Goal: Task Accomplishment & Management: Manage account settings

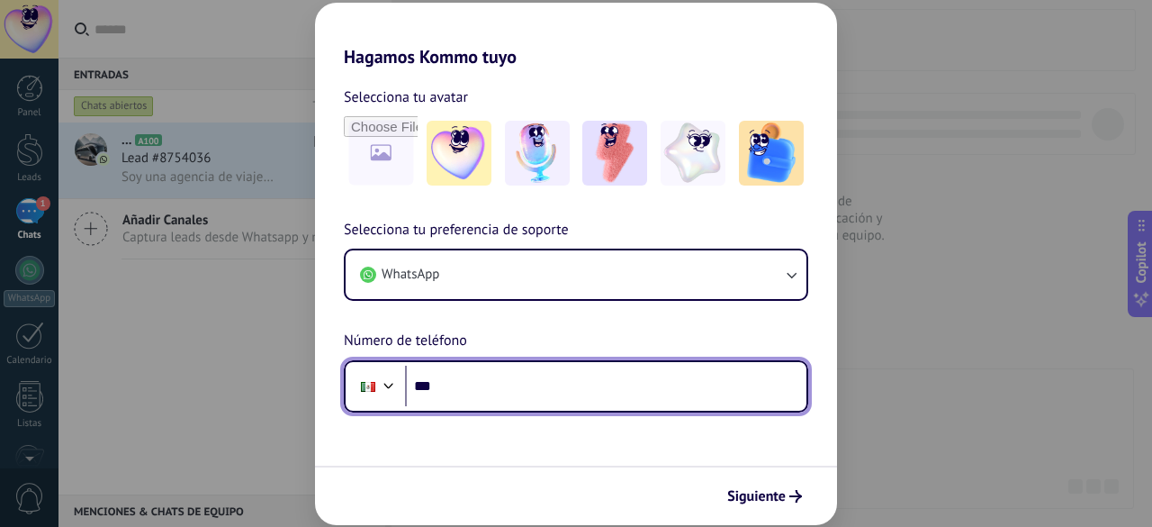
click at [382, 379] on div at bounding box center [389, 384] width 22 height 22
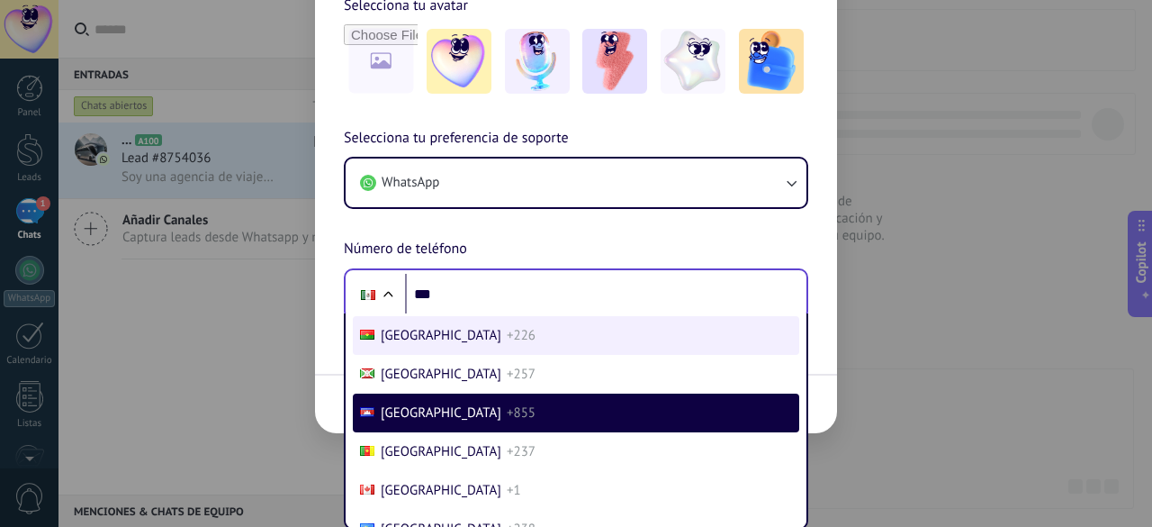
scroll to position [2017, 0]
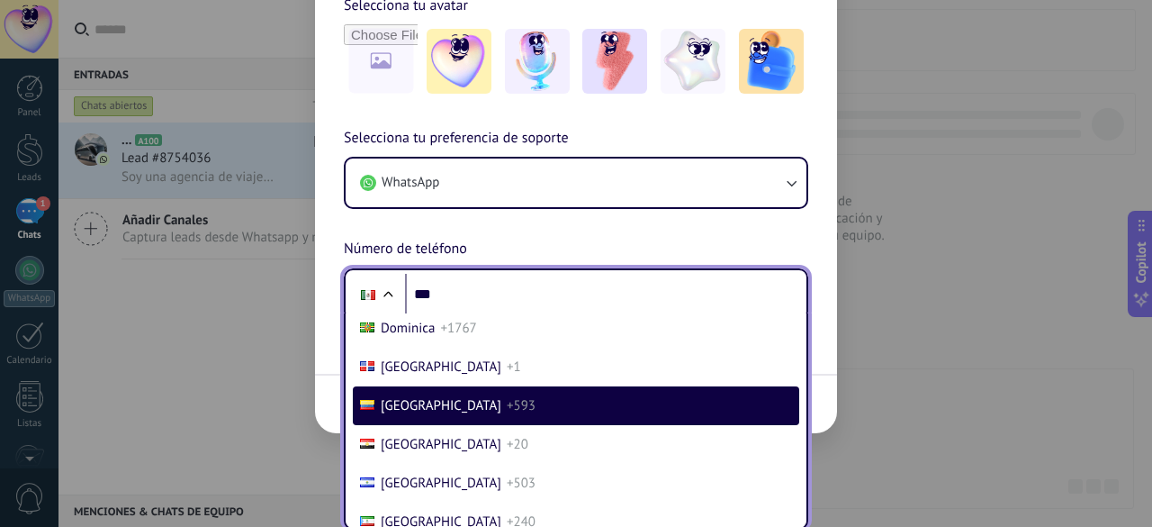
click at [411, 414] on span "[GEOGRAPHIC_DATA]" at bounding box center [441, 405] width 121 height 17
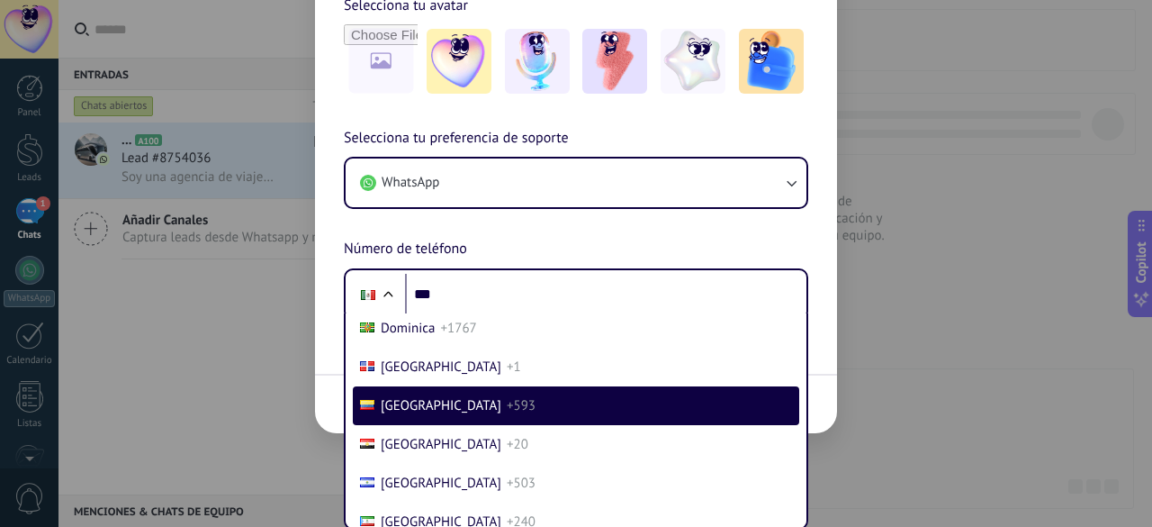
scroll to position [0, 0]
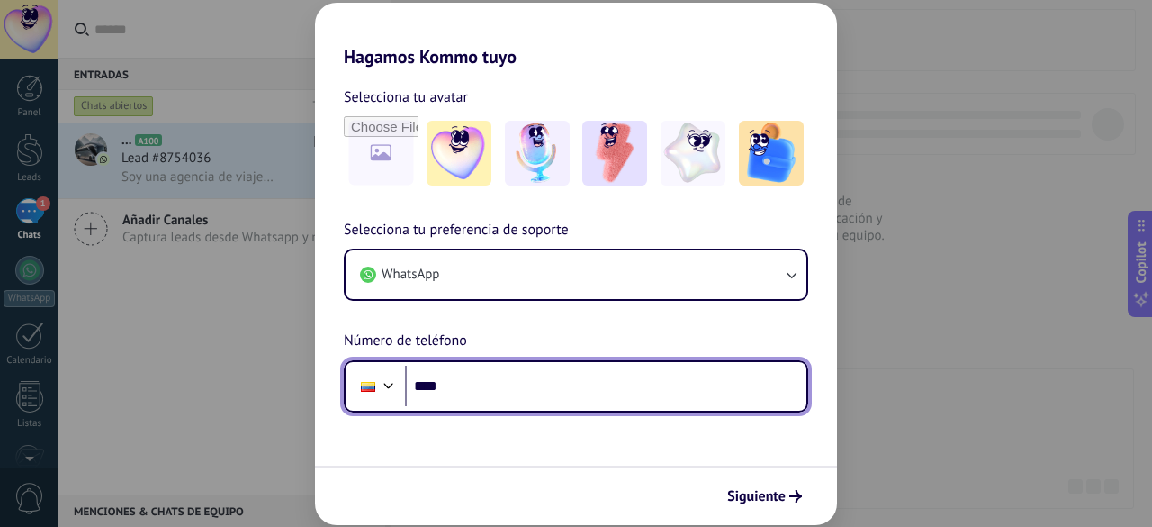
click at [498, 396] on input "***" at bounding box center [606, 386] width 402 height 41
type input "**********"
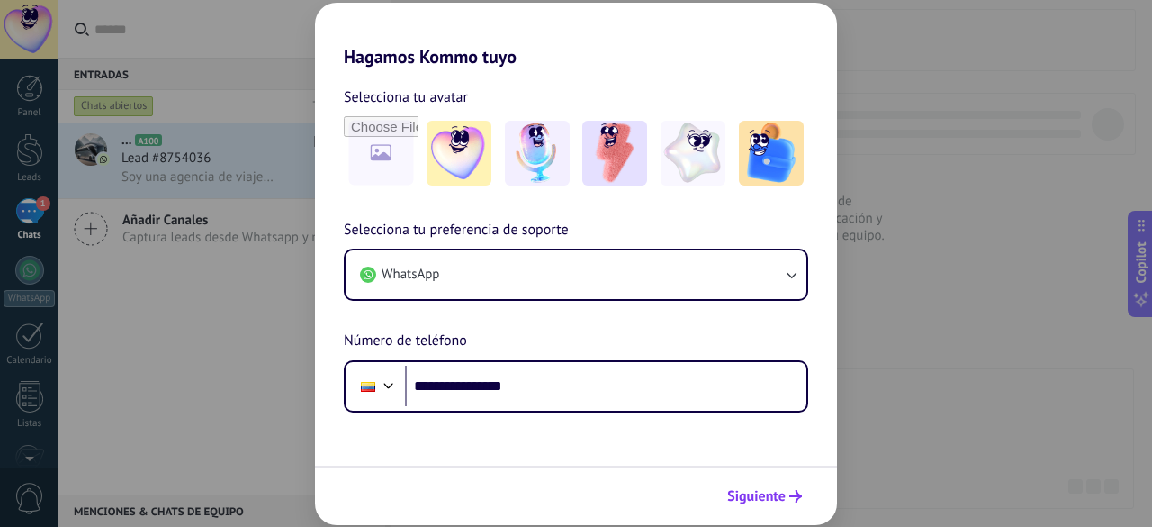
click at [787, 489] on button "Siguiente" at bounding box center [764, 496] width 91 height 31
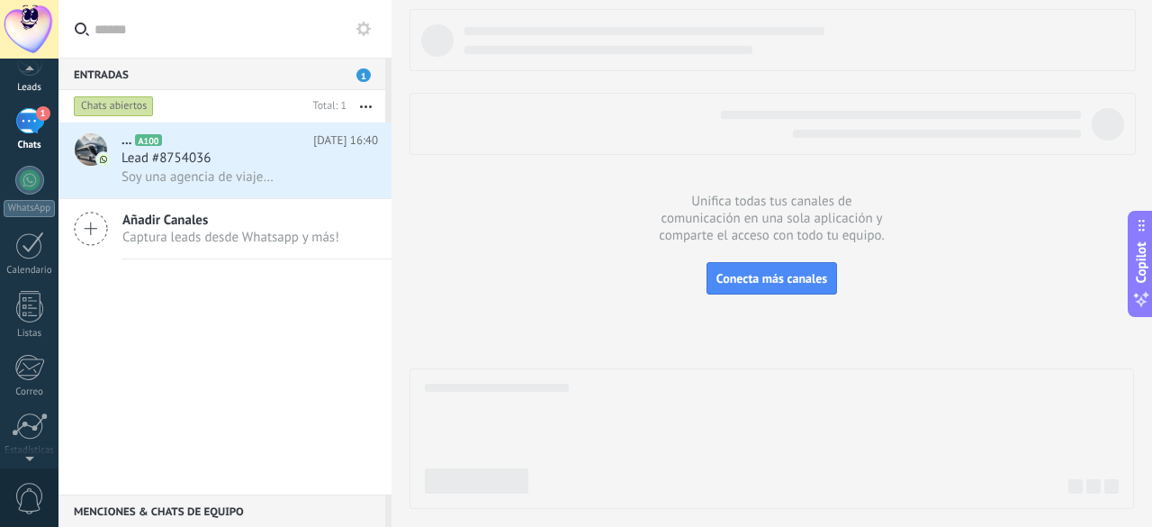
scroll to position [180, 0]
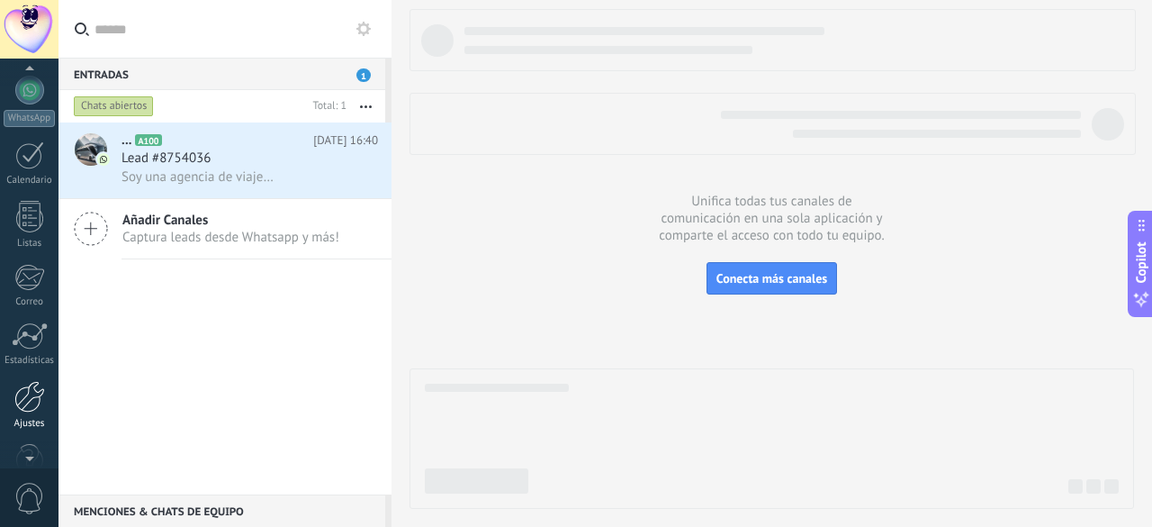
click at [50, 408] on link "Ajustes" at bounding box center [29, 405] width 59 height 49
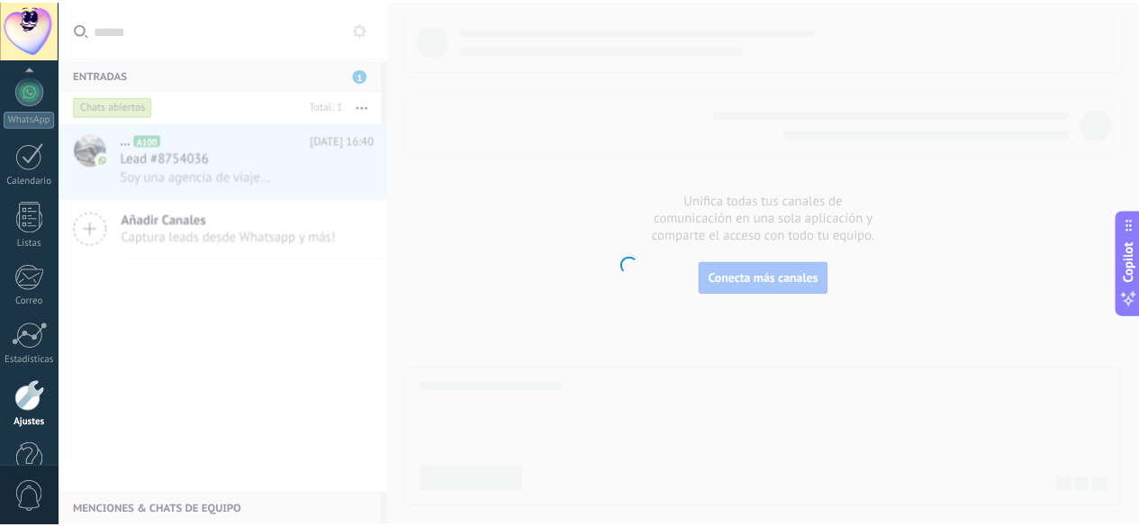
scroll to position [221, 0]
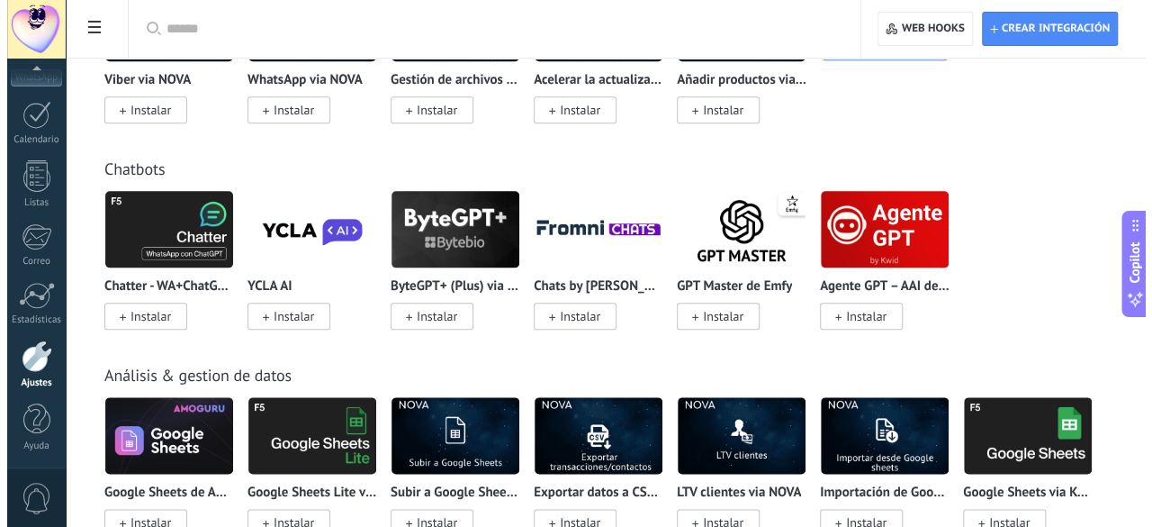
scroll to position [4411, 0]
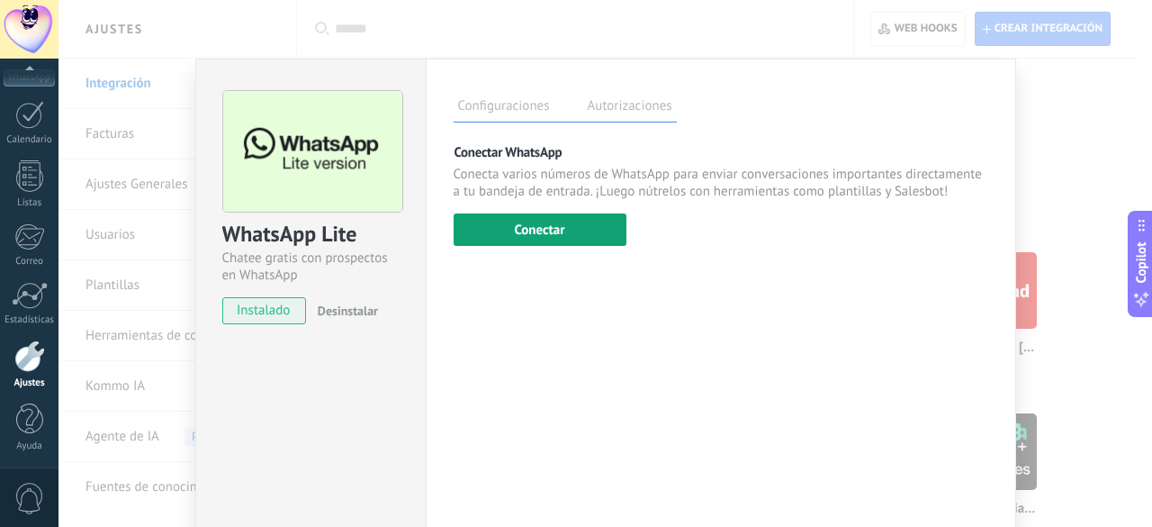
click at [538, 230] on button "Conectar" at bounding box center [540, 229] width 173 height 32
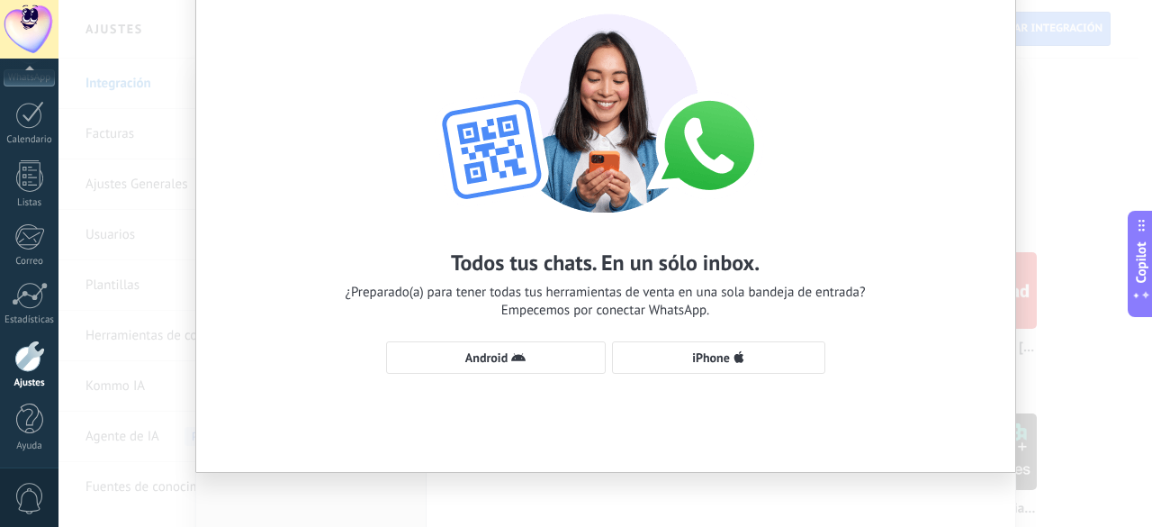
scroll to position [94, 0]
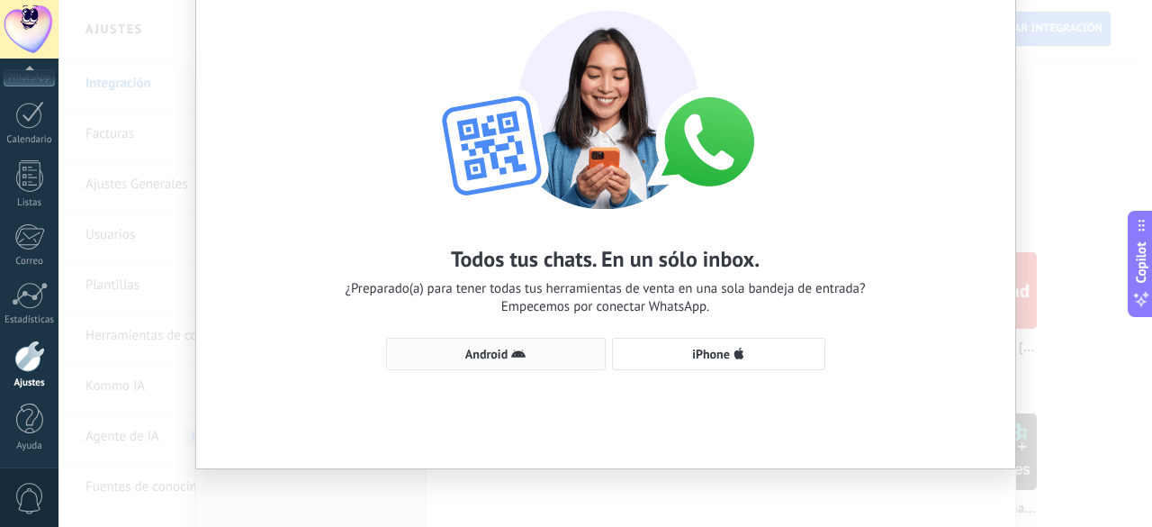
click at [501, 348] on span "Android" at bounding box center [486, 354] width 42 height 13
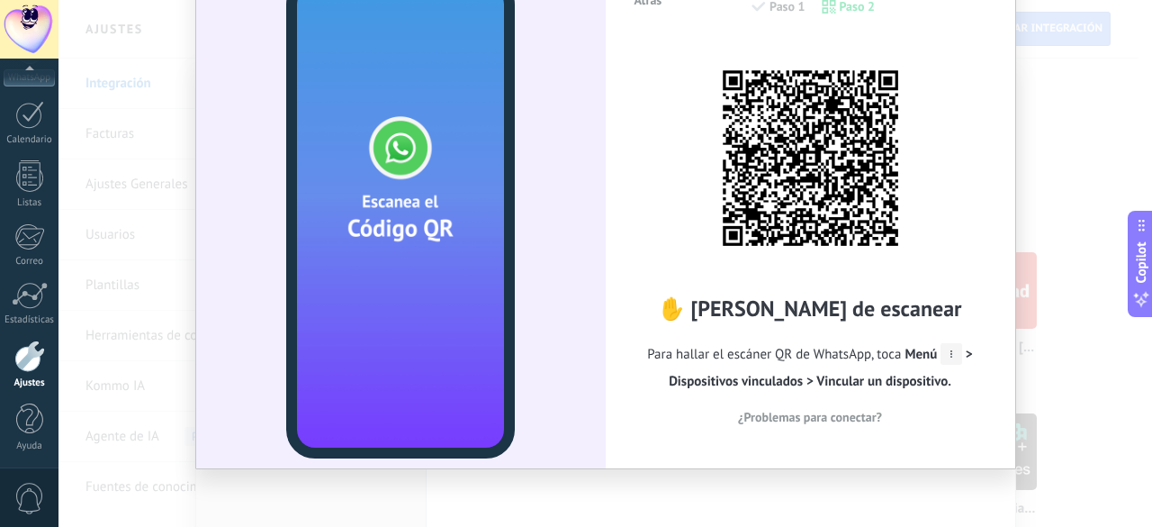
click at [952, 364] on icon at bounding box center [952, 354] width 22 height 22
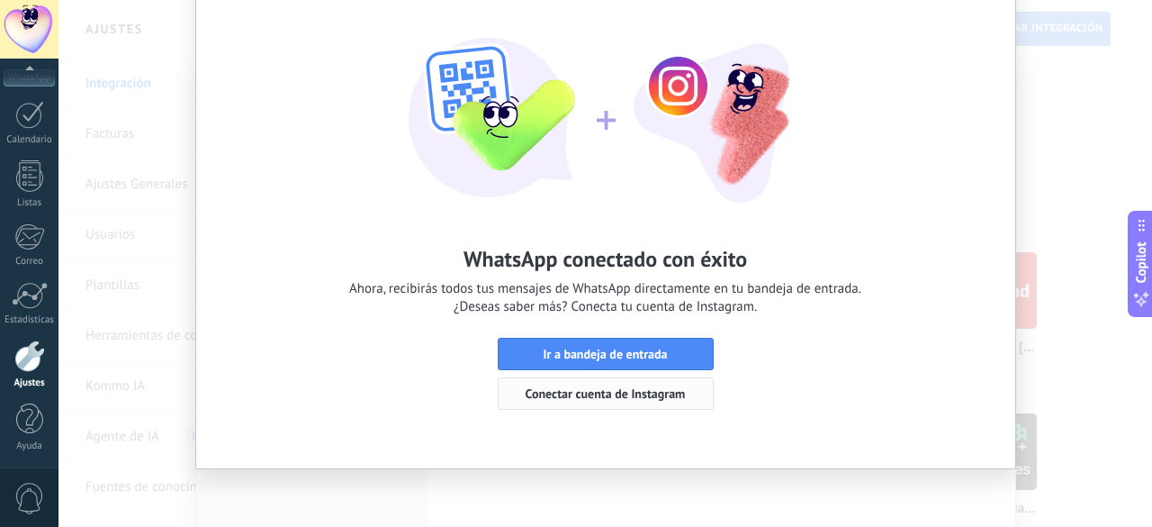
click at [625, 392] on span "Conectar cuenta de Instagram" at bounding box center [606, 393] width 160 height 13
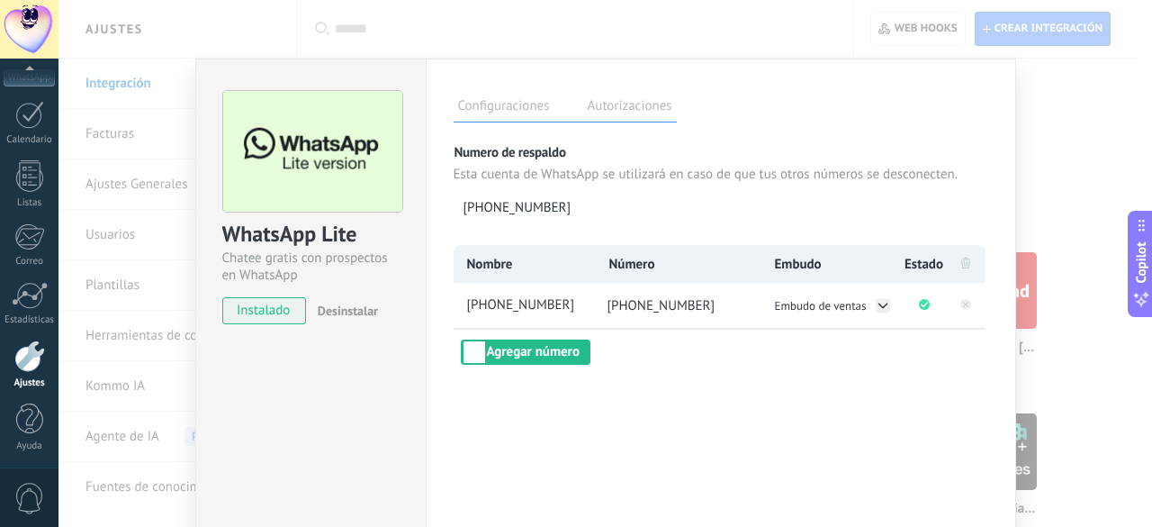
scroll to position [0, 0]
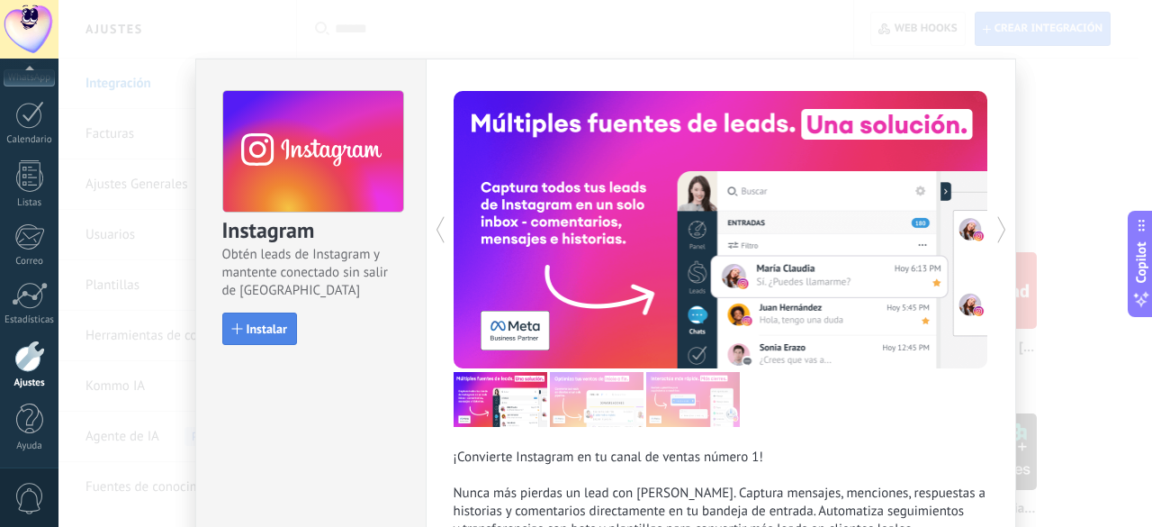
click at [263, 338] on button "Instalar" at bounding box center [259, 328] width 75 height 32
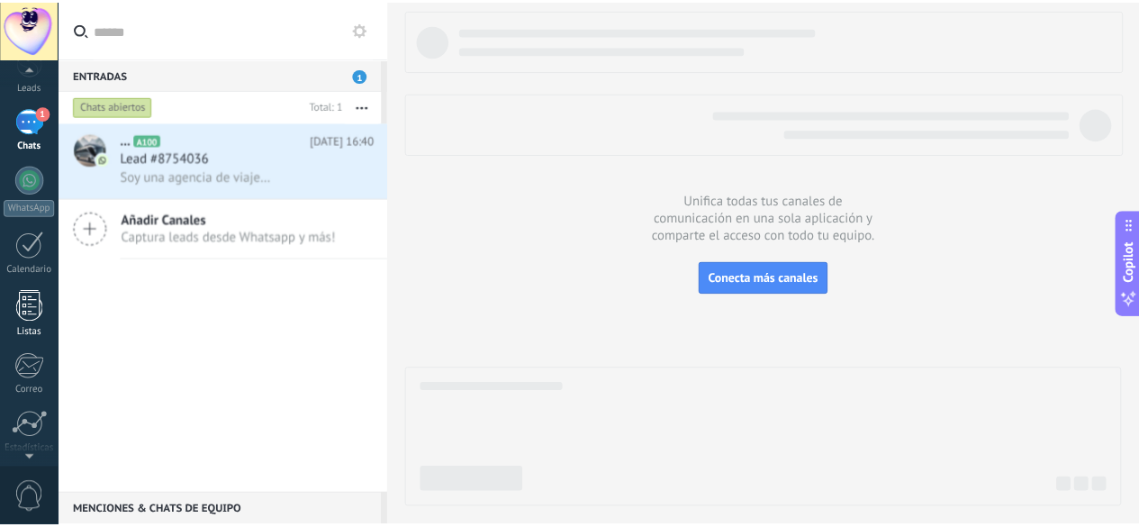
scroll to position [221, 0]
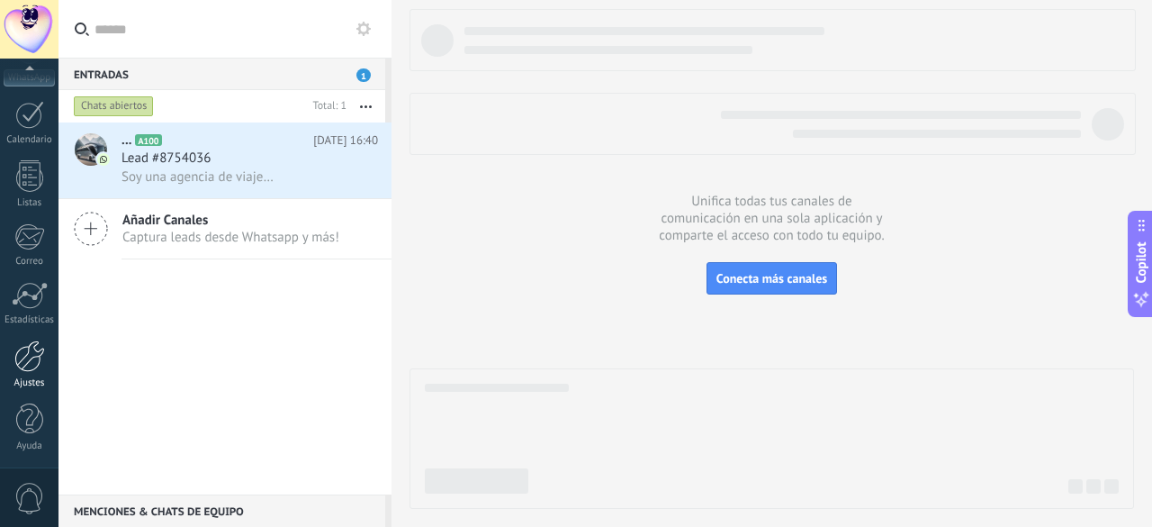
click at [41, 354] on div at bounding box center [29, 356] width 31 height 32
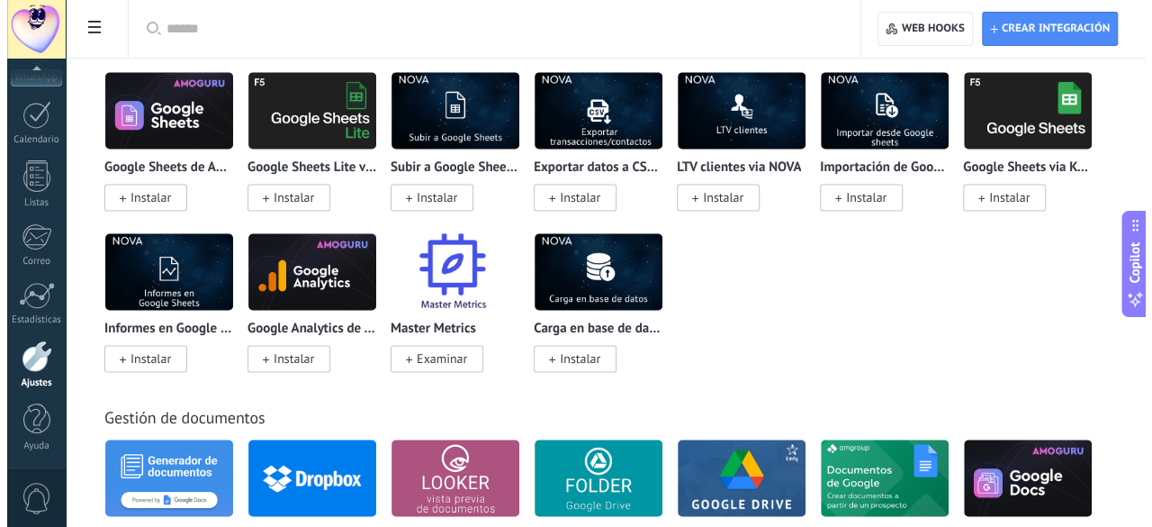
scroll to position [4591, 0]
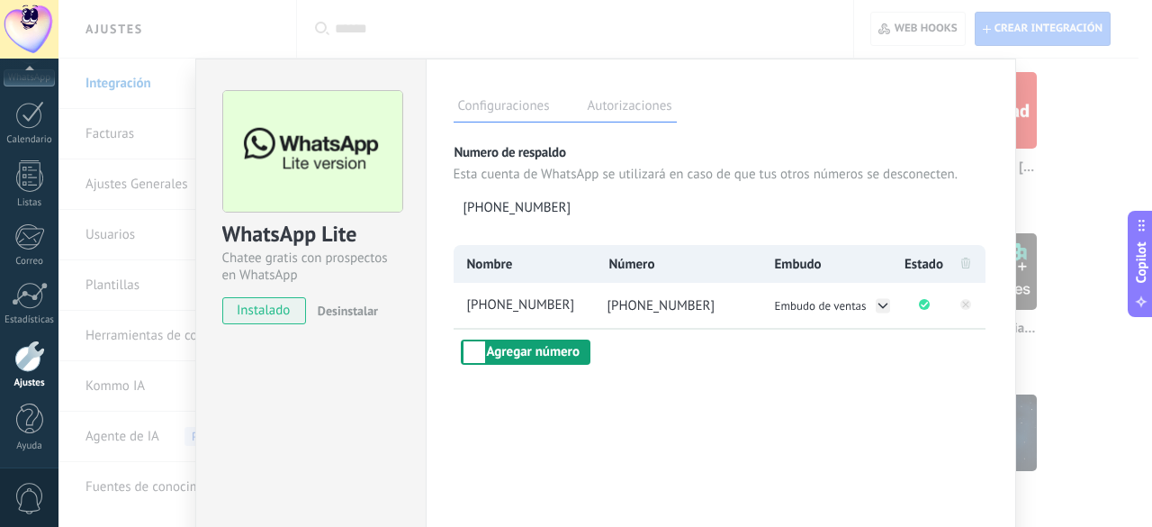
click at [552, 348] on button "Agregar número" at bounding box center [526, 351] width 130 height 25
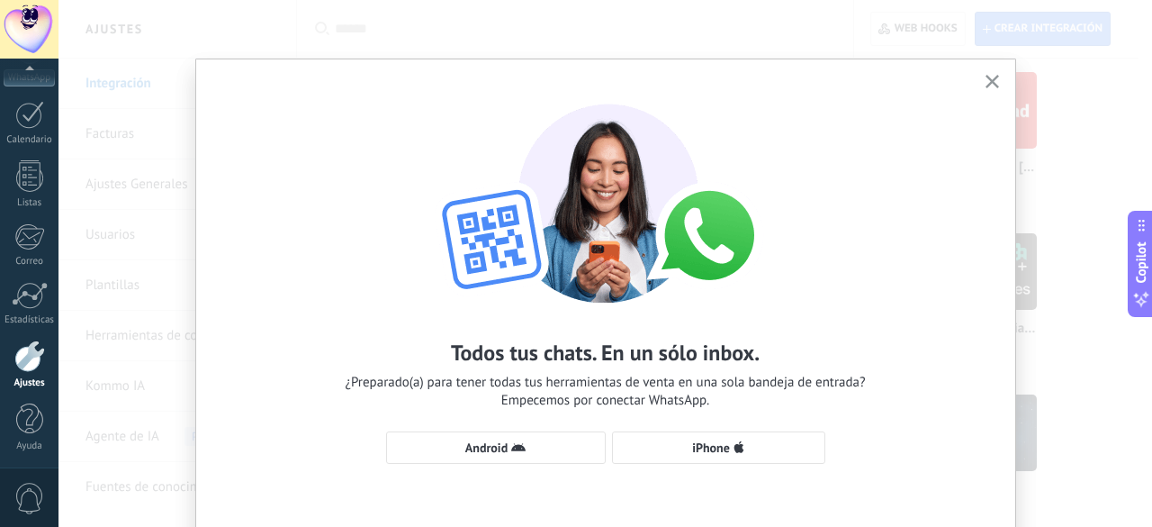
scroll to position [94, 0]
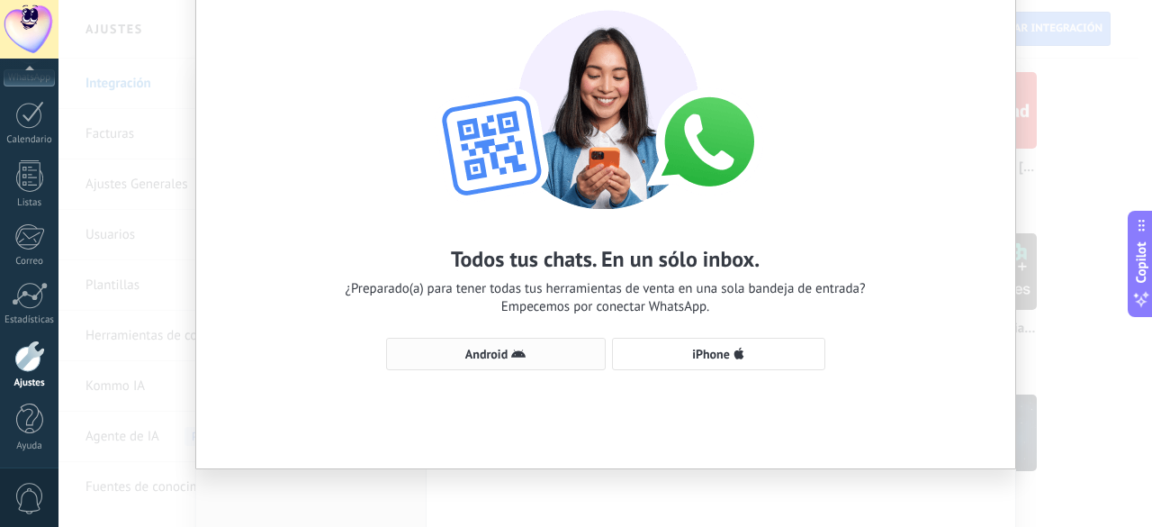
click at [551, 341] on button "Android" at bounding box center [496, 354] width 220 height 32
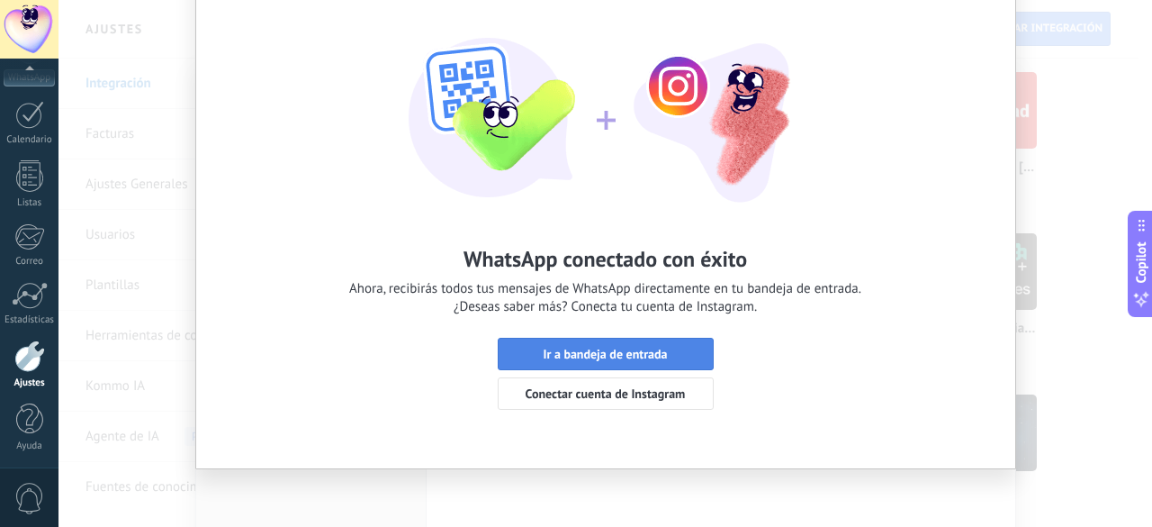
click at [577, 351] on span "Ir a bandeja de entrada" at bounding box center [605, 354] width 124 height 13
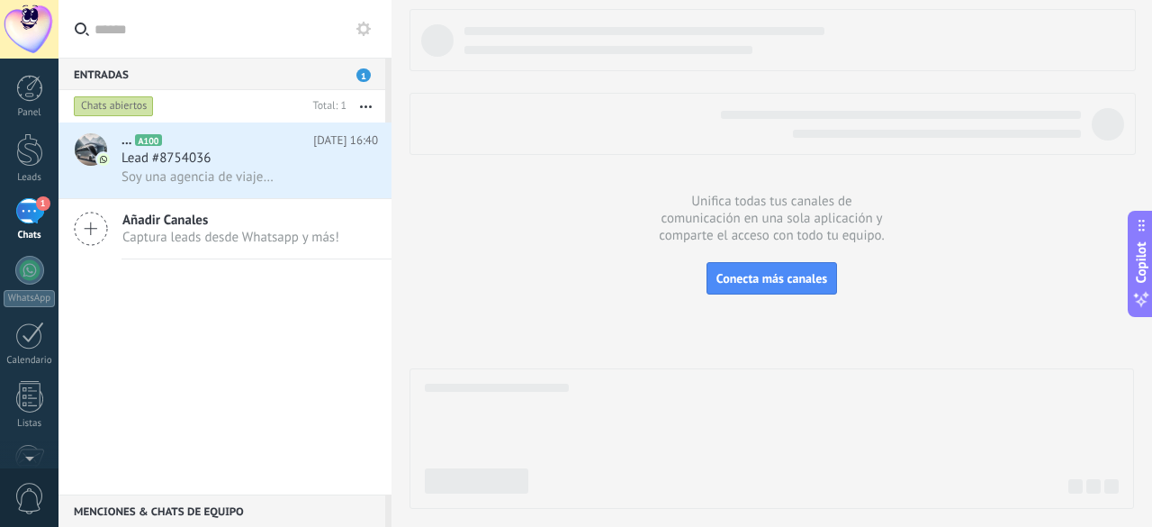
click at [369, 82] on div "Entradas 1" at bounding box center [222, 74] width 327 height 32
click at [371, 74] on div "Entradas 1" at bounding box center [222, 74] width 327 height 32
click at [349, 108] on button "button" at bounding box center [366, 106] width 39 height 32
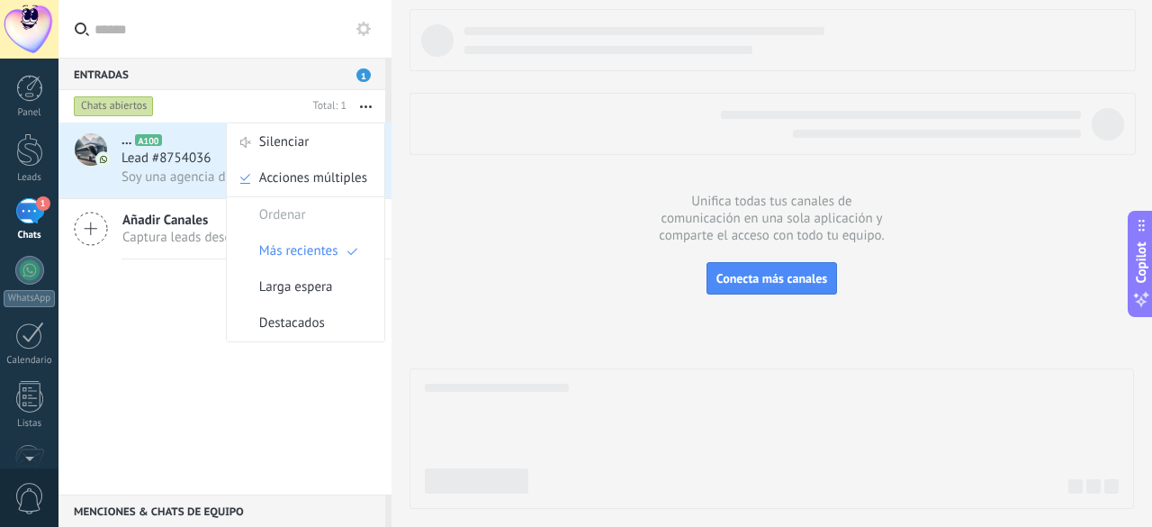
click at [360, 72] on span "1" at bounding box center [364, 75] width 14 height 14
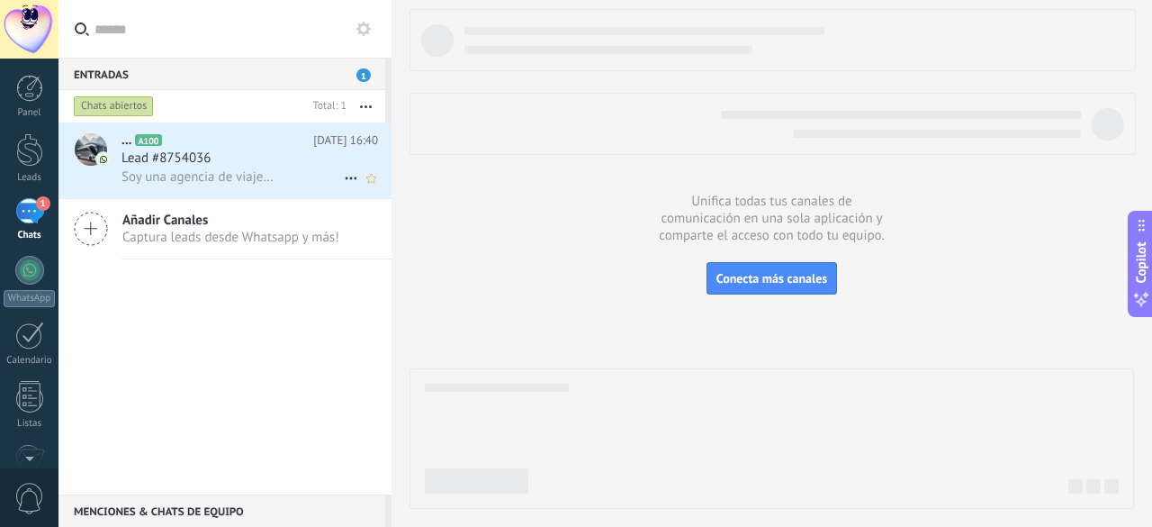
click at [232, 140] on h2 "... A100" at bounding box center [218, 140] width 192 height 18
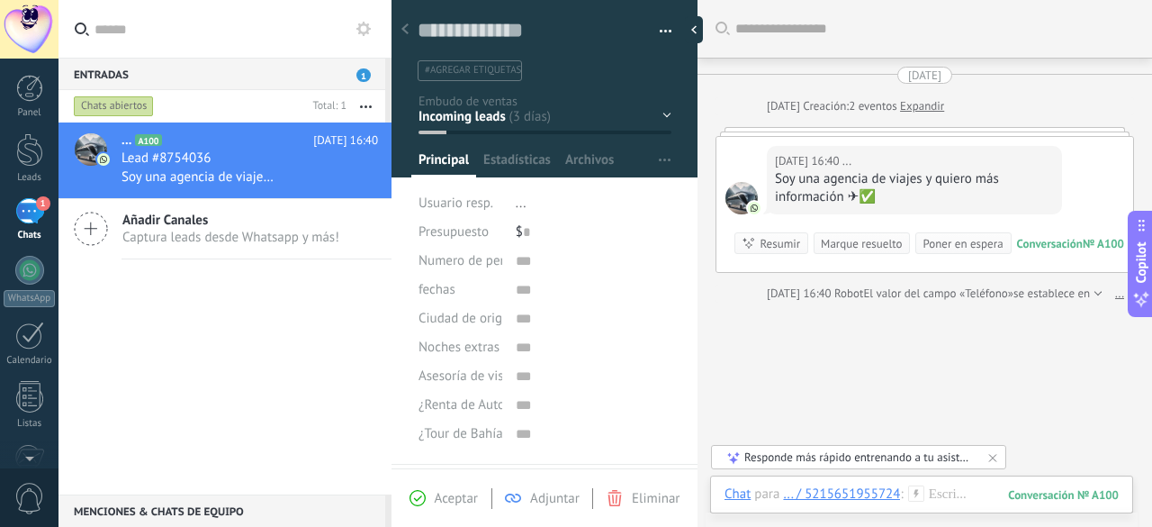
click at [905, 192] on div "Soy una agencia de viajes y quiero más información ✈✅" at bounding box center [914, 188] width 279 height 36
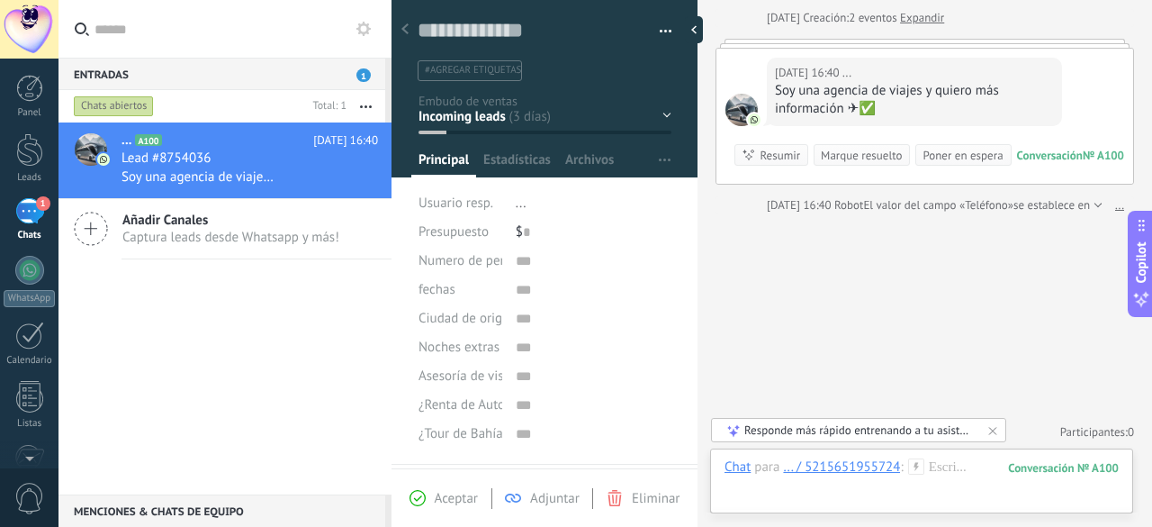
click at [374, 85] on div "Entradas 1" at bounding box center [222, 74] width 327 height 32
